Goal: Task Accomplishment & Management: Use online tool/utility

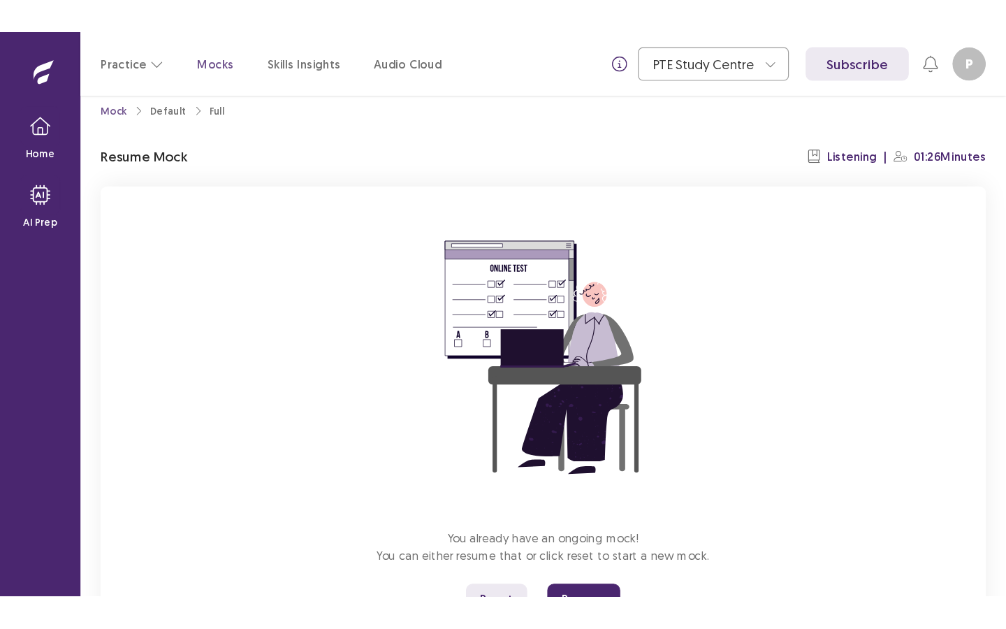
scroll to position [82, 0]
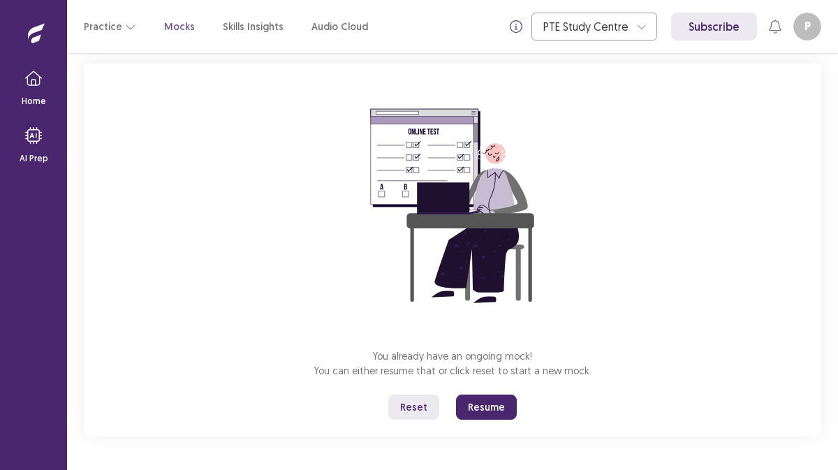
click at [418, 403] on button "Reset" at bounding box center [413, 407] width 51 height 25
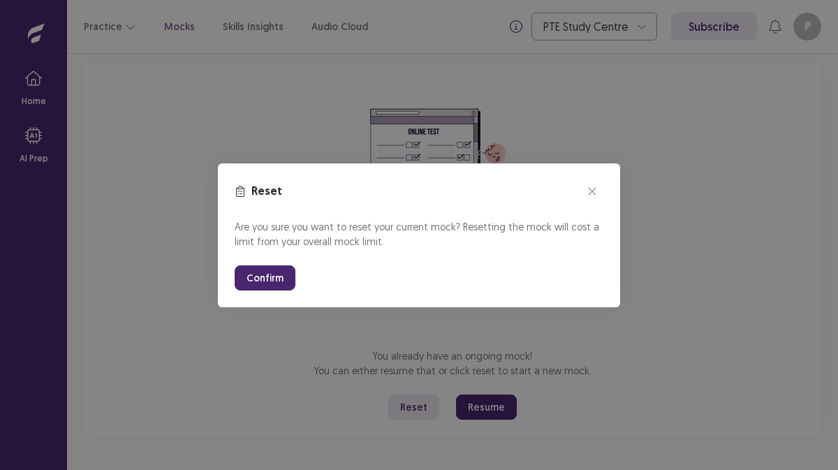
click at [262, 273] on button "Confirm" at bounding box center [265, 277] width 61 height 25
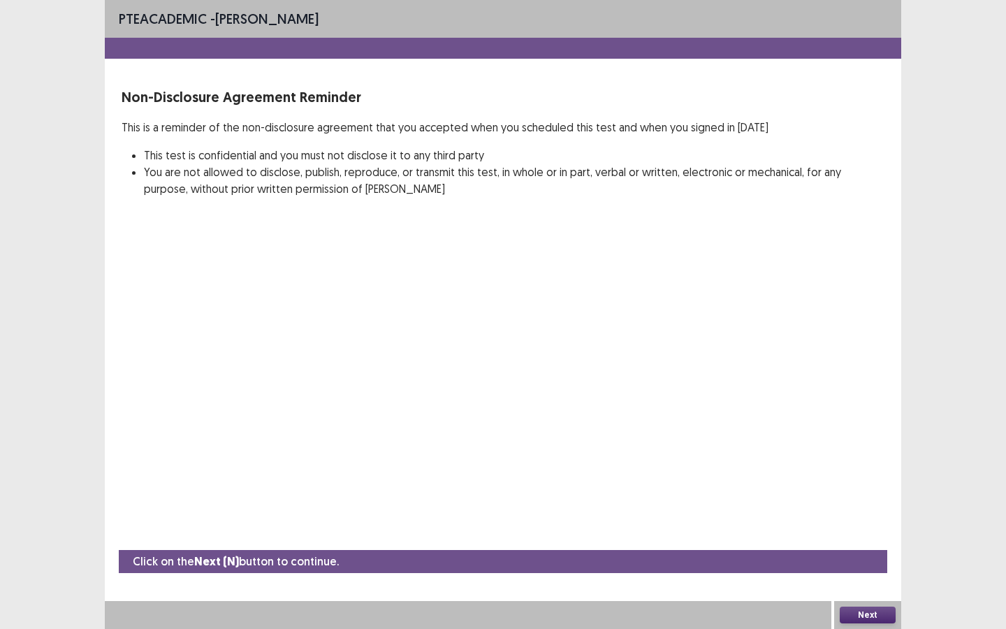
click at [838, 469] on button "Next" at bounding box center [868, 614] width 56 height 17
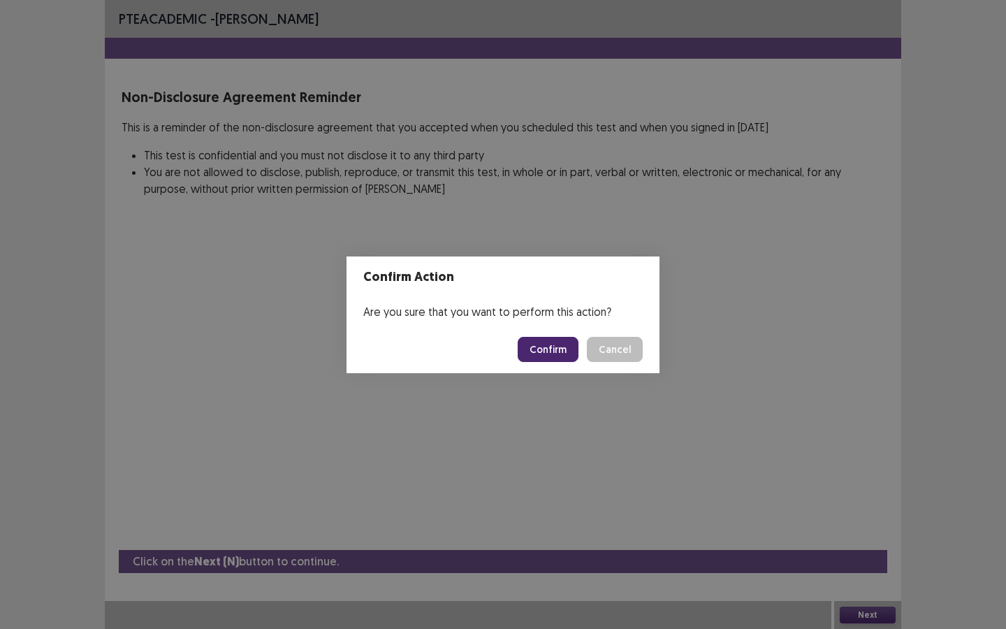
click at [551, 351] on button "Confirm" at bounding box center [548, 349] width 61 height 25
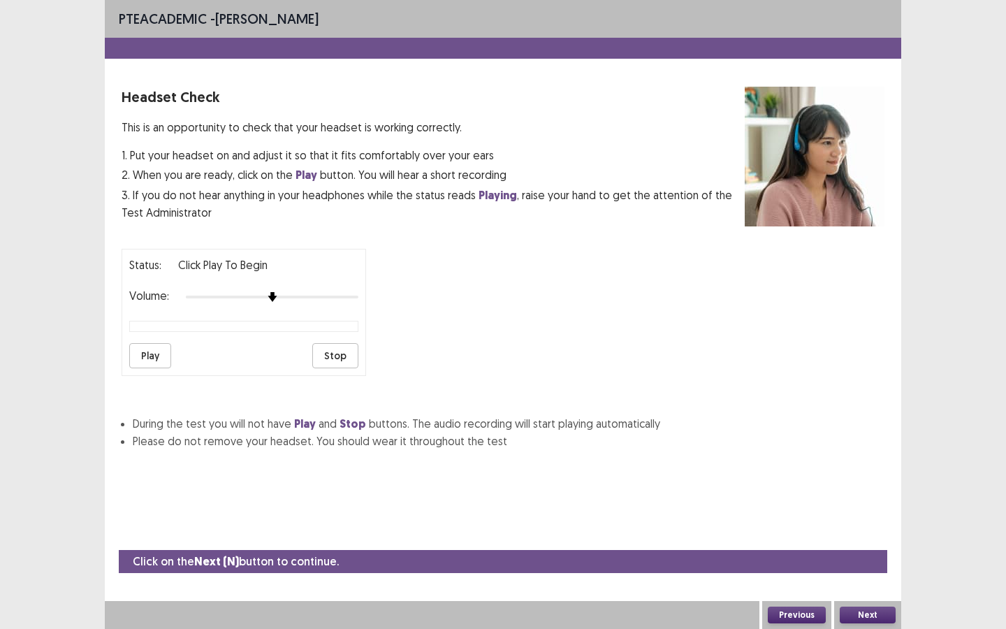
click at [149, 353] on button "Play" at bounding box center [150, 355] width 42 height 25
click at [838, 469] on button "Next" at bounding box center [868, 614] width 56 height 17
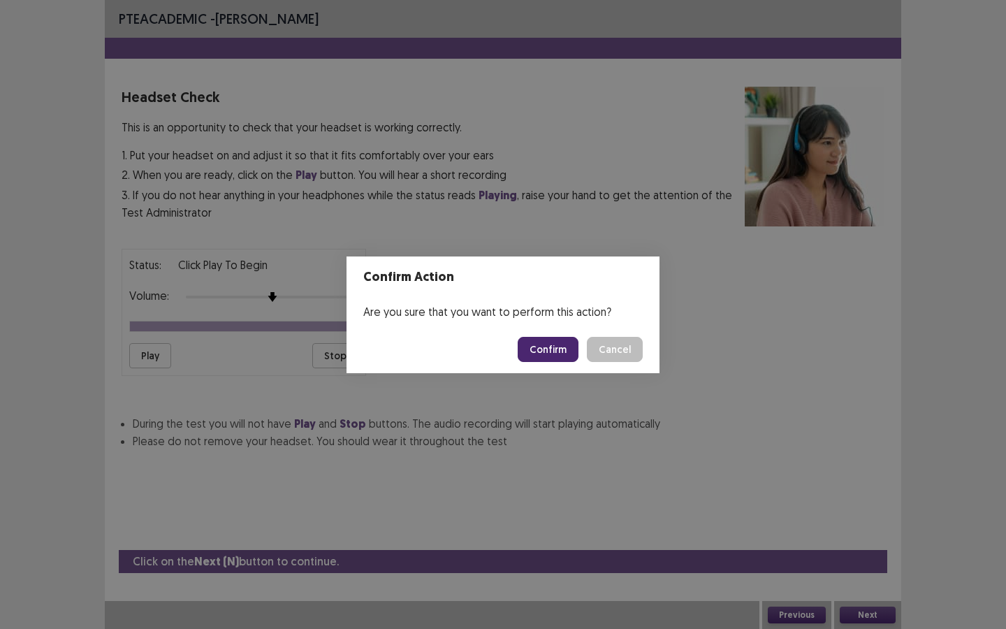
click at [554, 350] on button "Confirm" at bounding box center [548, 349] width 61 height 25
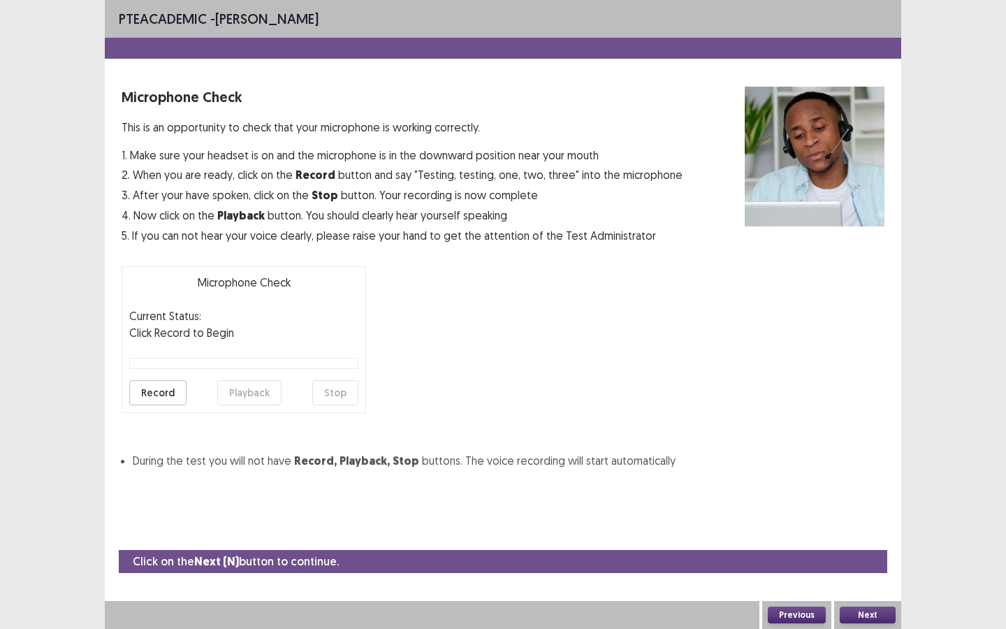
click at [149, 393] on button "Record" at bounding box center [157, 392] width 57 height 25
click at [345, 390] on button "Stop" at bounding box center [335, 392] width 46 height 25
click at [247, 391] on button "Playback" at bounding box center [249, 392] width 64 height 25
click at [838, 469] on button "Next" at bounding box center [868, 614] width 56 height 17
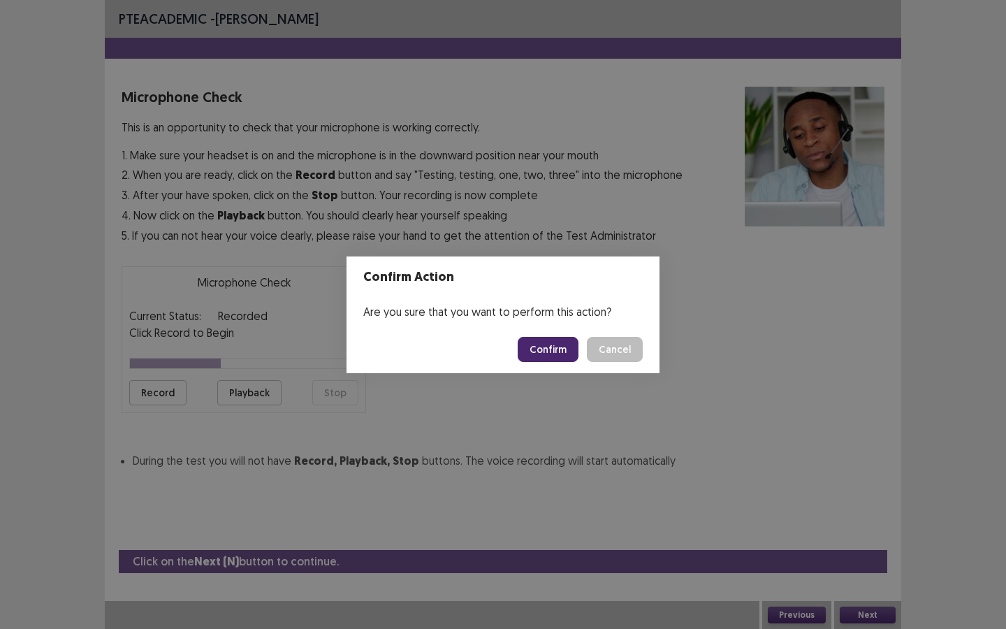
click at [550, 349] on button "Confirm" at bounding box center [548, 349] width 61 height 25
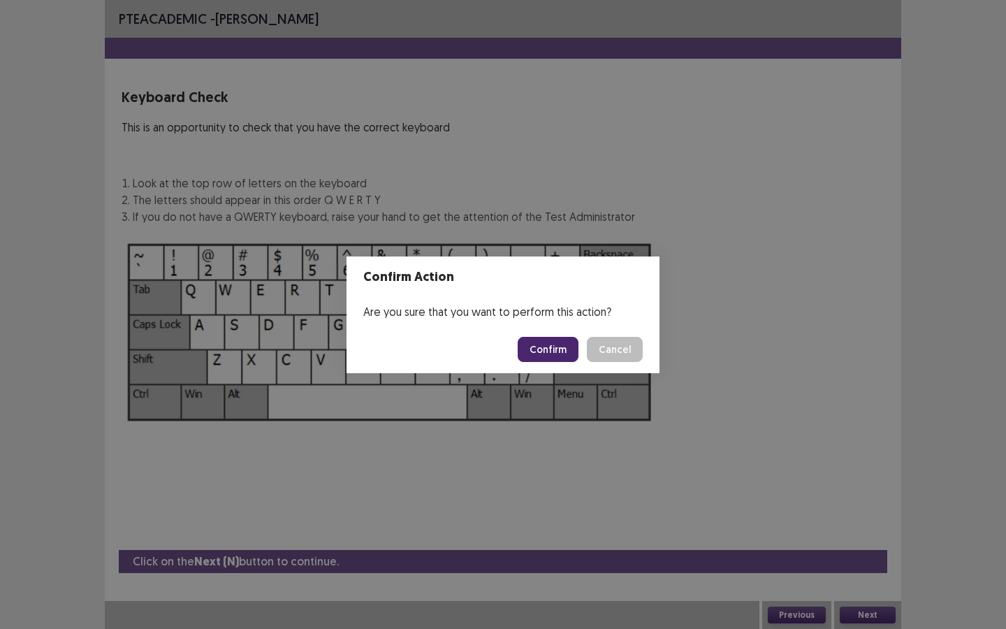
click at [554, 351] on button "Confirm" at bounding box center [548, 349] width 61 height 25
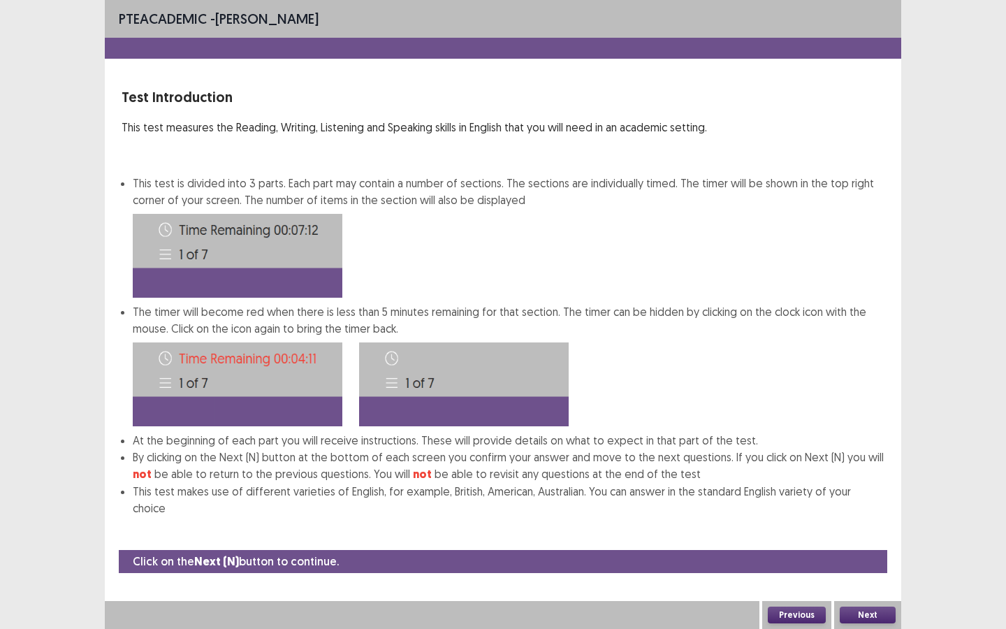
click at [838, 469] on button "Next" at bounding box center [868, 614] width 56 height 17
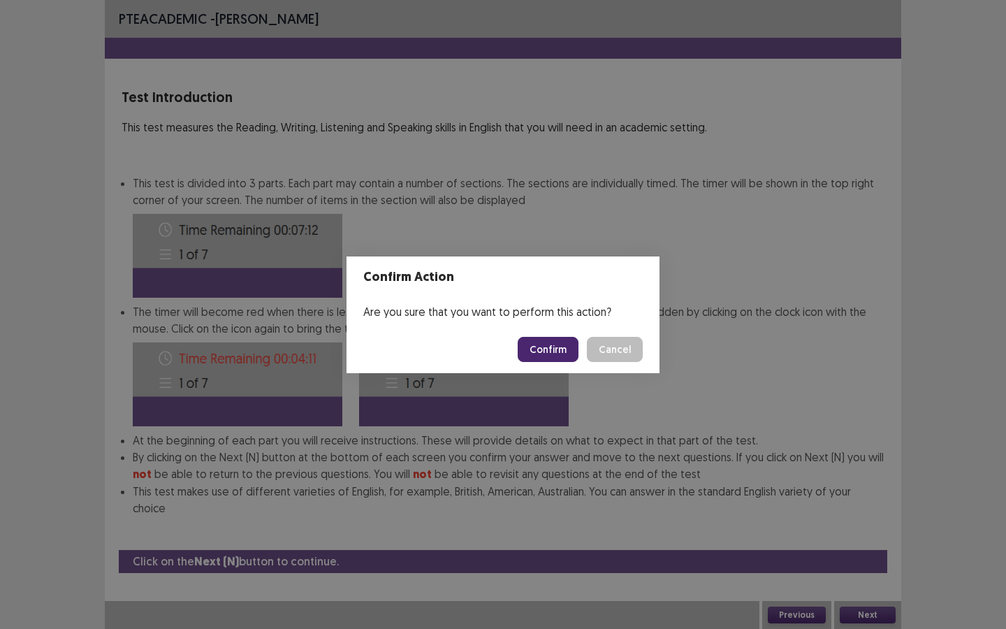
click at [562, 342] on button "Confirm" at bounding box center [548, 349] width 61 height 25
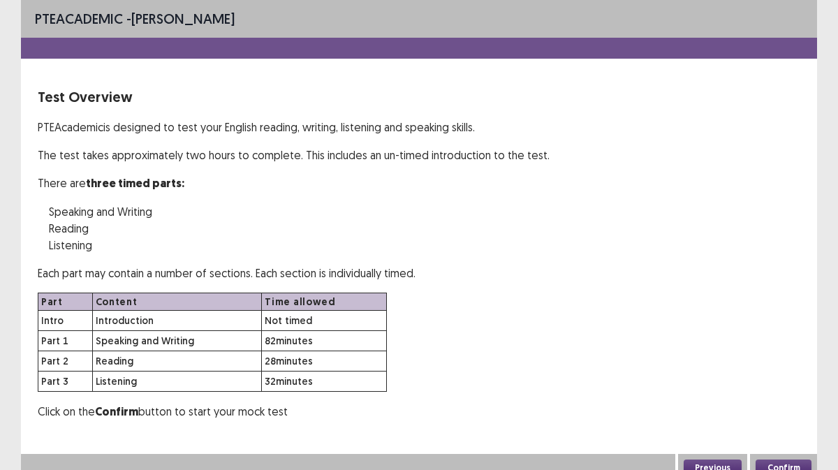
click at [17, 12] on div "PTE academic - [PERSON_NAME] Test Overview PTE Academic is designed to test you…" at bounding box center [419, 235] width 838 height 470
